Goal: Transaction & Acquisition: Book appointment/travel/reservation

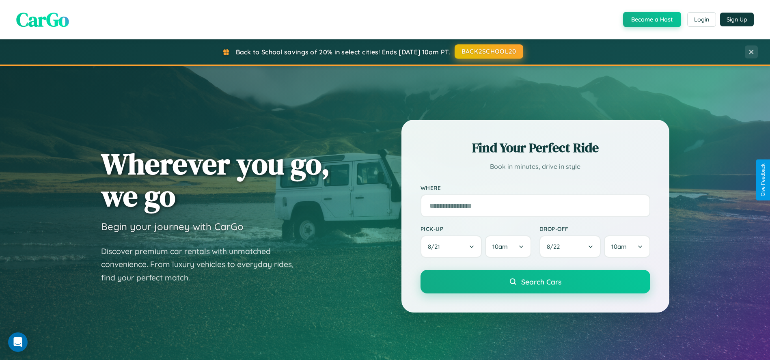
click at [488, 52] on button "BACK2SCHOOL20" at bounding box center [489, 51] width 69 height 15
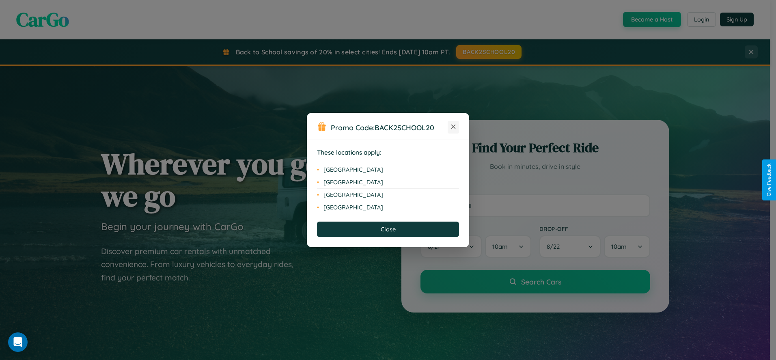
click at [453, 127] on icon at bounding box center [453, 127] width 4 height 4
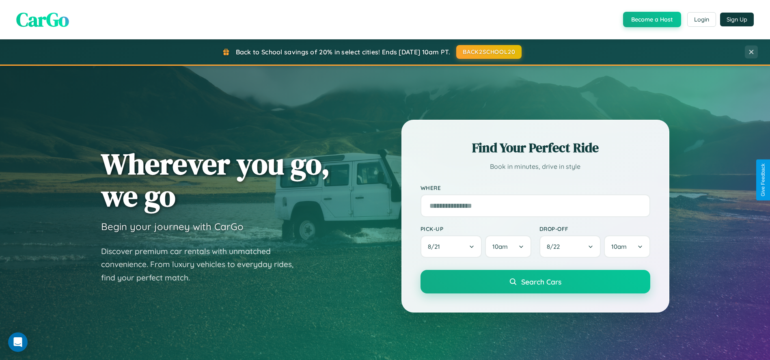
scroll to position [556, 0]
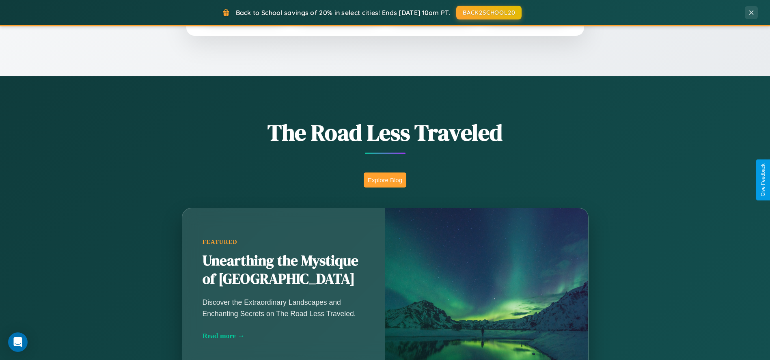
click at [385, 180] on button "Explore Blog" at bounding box center [385, 180] width 43 height 15
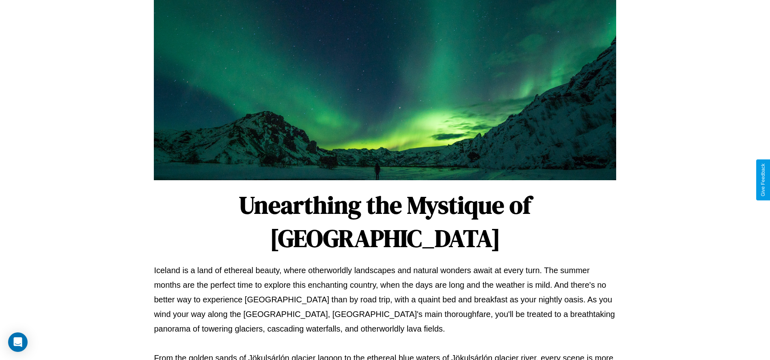
scroll to position [269, 0]
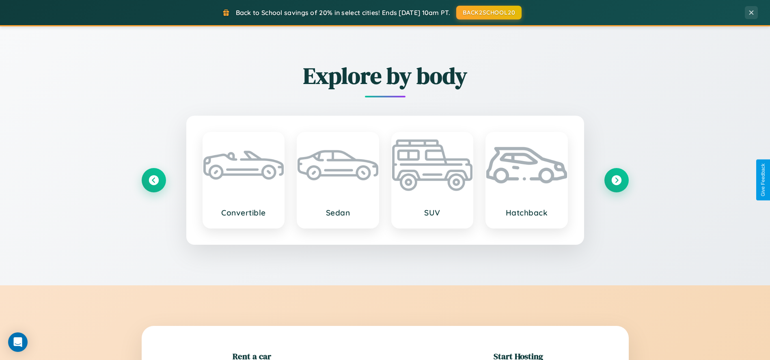
scroll to position [179, 0]
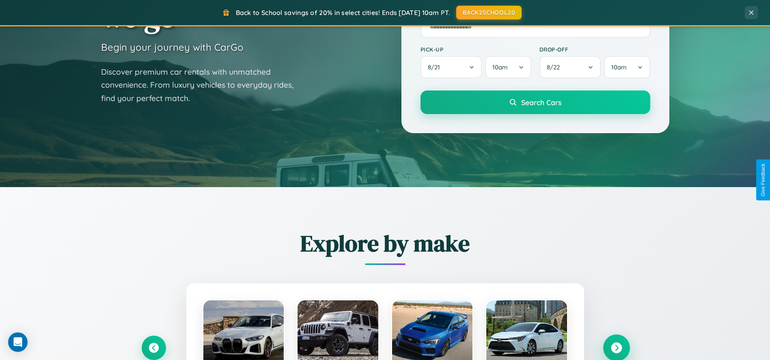
click at [616, 347] on icon at bounding box center [616, 347] width 11 height 11
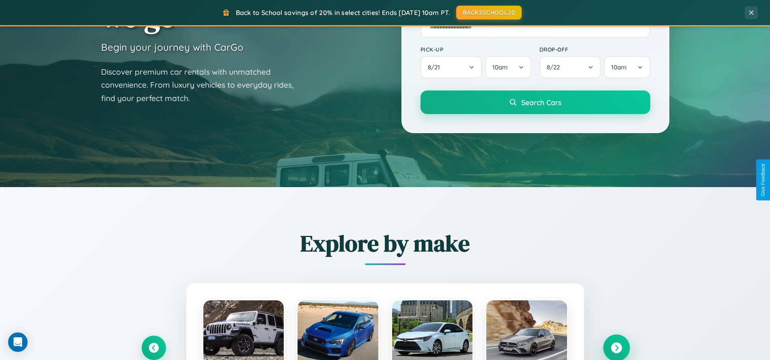
click at [616, 347] on icon at bounding box center [616, 347] width 11 height 11
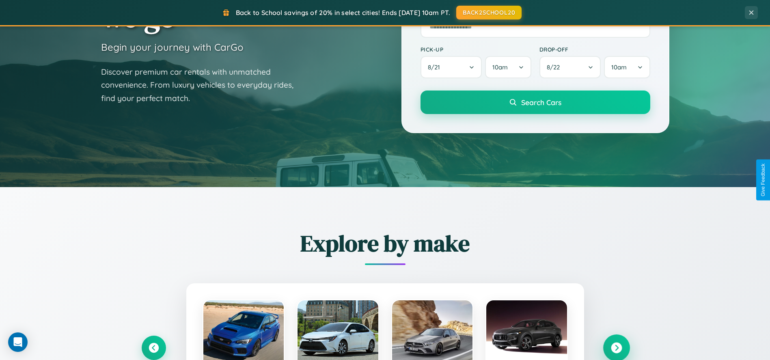
click at [616, 347] on icon at bounding box center [616, 347] width 11 height 11
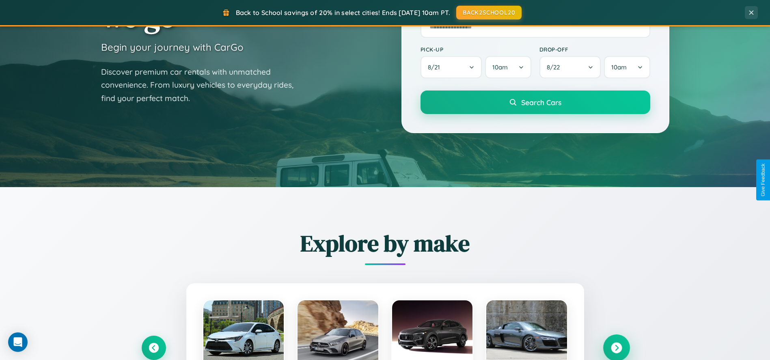
click at [616, 347] on icon at bounding box center [616, 347] width 11 height 11
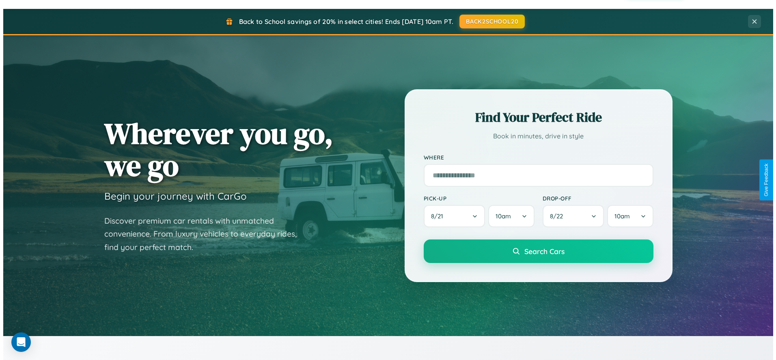
scroll to position [0, 0]
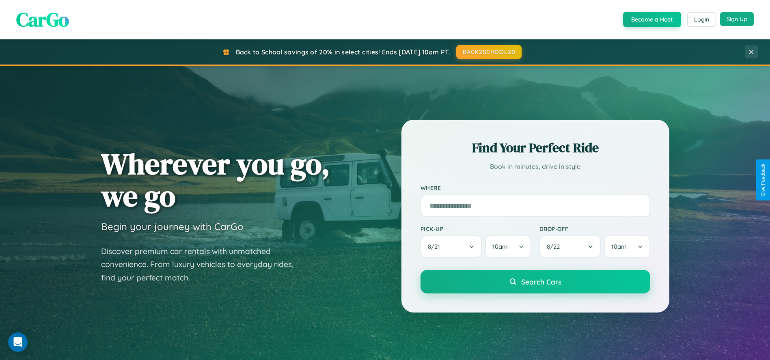
click at [737, 19] on button "Sign Up" at bounding box center [737, 19] width 34 height 14
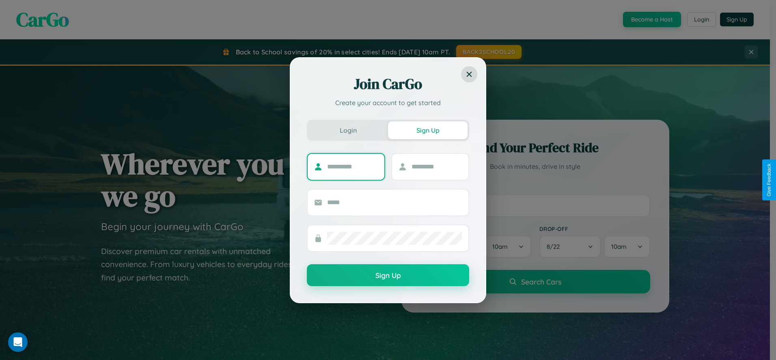
click at [352, 166] on input "text" at bounding box center [352, 166] width 51 height 13
type input "*******"
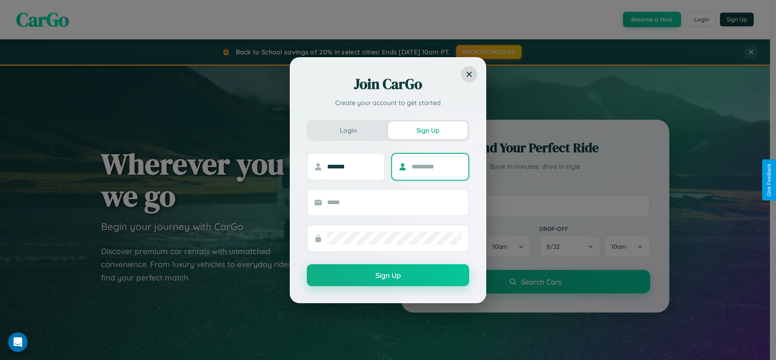
click at [436, 166] on input "text" at bounding box center [437, 166] width 51 height 13
type input "******"
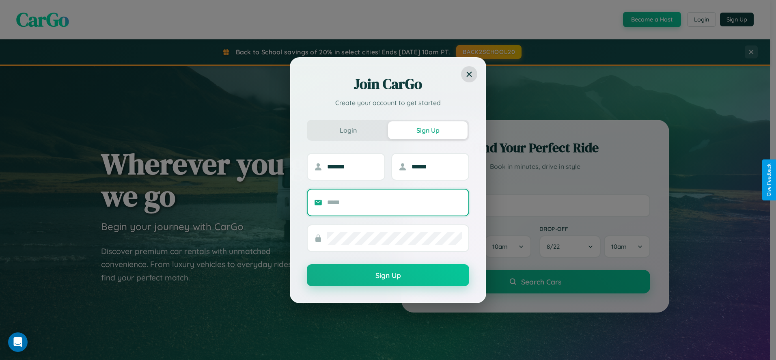
click at [395, 202] on input "text" at bounding box center [394, 202] width 135 height 13
type input "**********"
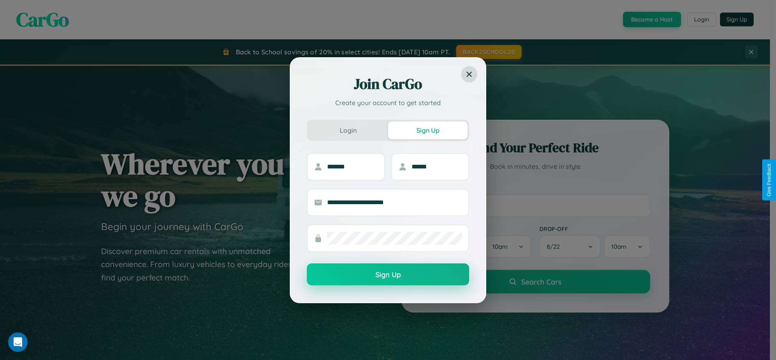
click at [388, 275] on button "Sign Up" at bounding box center [388, 274] width 162 height 22
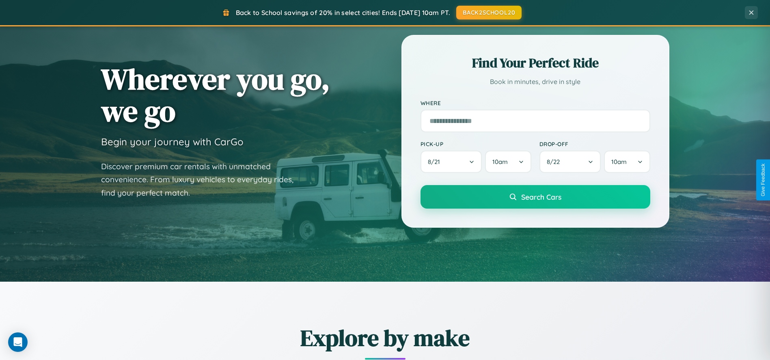
scroll to position [347, 0]
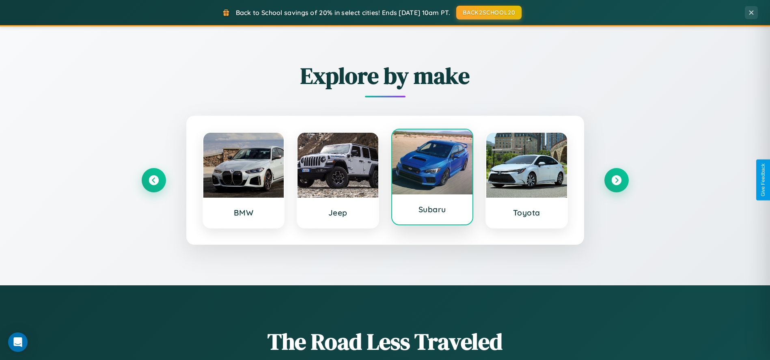
click at [432, 178] on div at bounding box center [432, 161] width 81 height 65
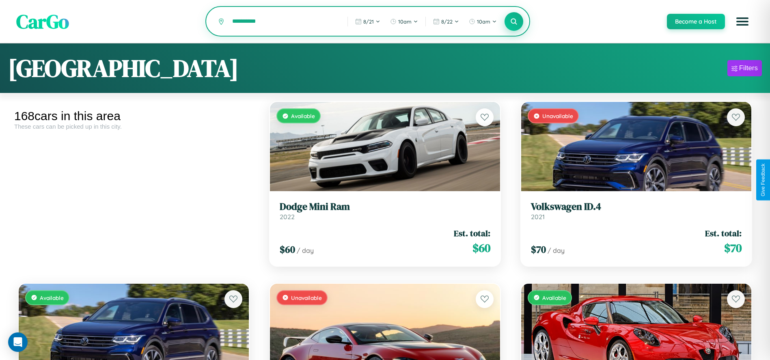
type input "**********"
click at [513, 22] on icon at bounding box center [514, 21] width 8 height 8
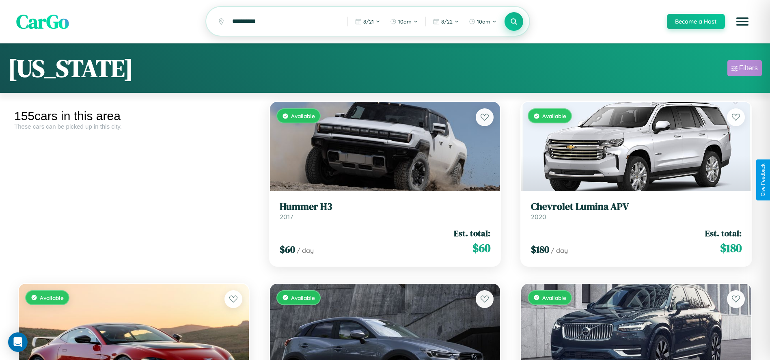
click at [744, 69] on div "Filters" at bounding box center [748, 68] width 19 height 8
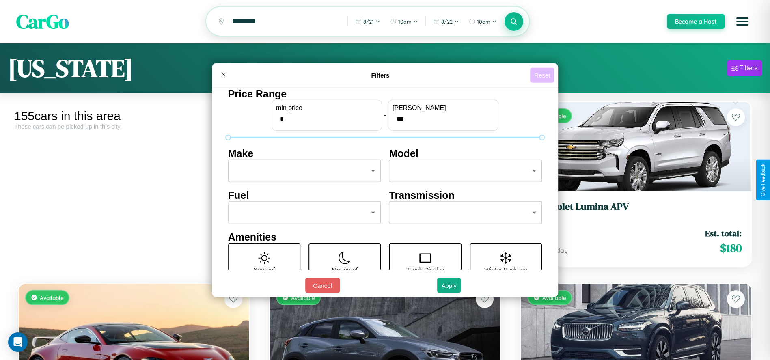
click at [544, 75] on button "Reset" at bounding box center [542, 75] width 24 height 15
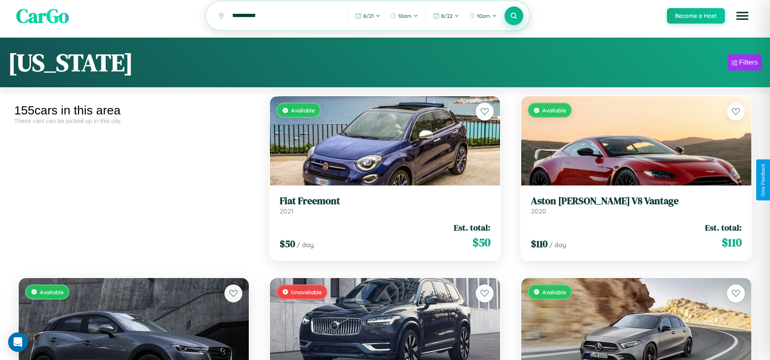
scroll to position [9162, 0]
